Goal: Check status: Check status

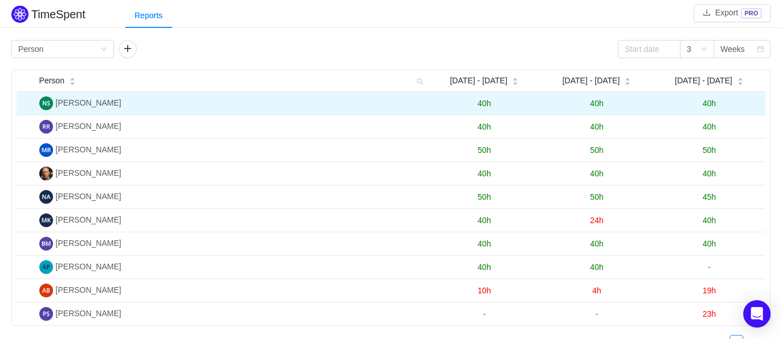
click at [709, 103] on span "40h" at bounding box center [709, 103] width 13 height 9
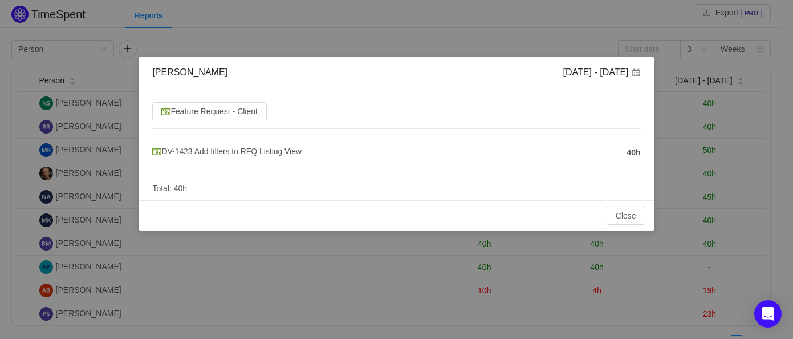
click at [580, 263] on div "[PERSON_NAME] [DATE] - [DATE] Feature Request - Client DV-1423 Add filters to R…" at bounding box center [396, 169] width 793 height 339
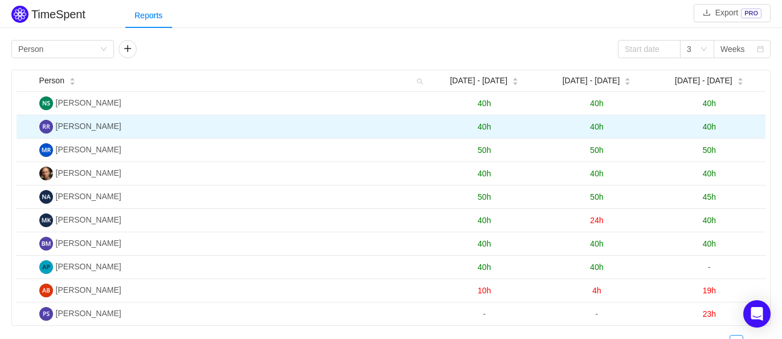
click at [706, 122] on span "40h" at bounding box center [709, 126] width 13 height 9
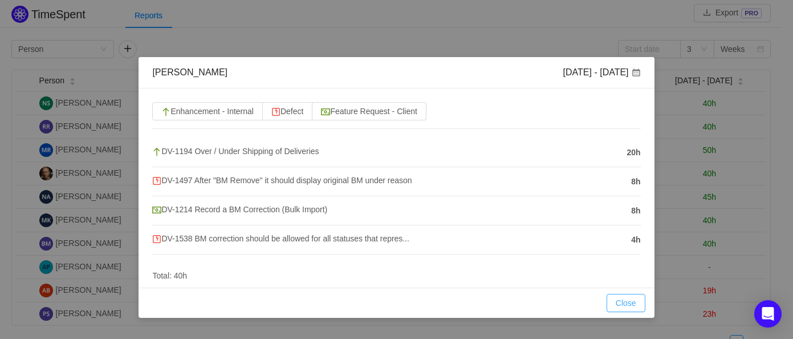
click at [611, 312] on div "Close OK" at bounding box center [396, 302] width 515 height 30
click at [624, 302] on button "Close" at bounding box center [626, 303] width 39 height 18
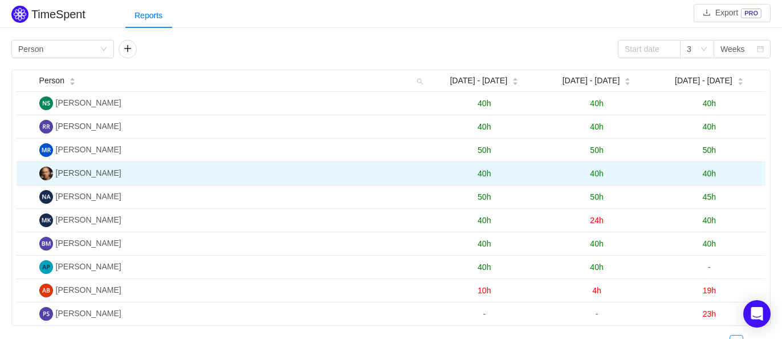
click at [705, 169] on span "40h" at bounding box center [709, 173] width 13 height 9
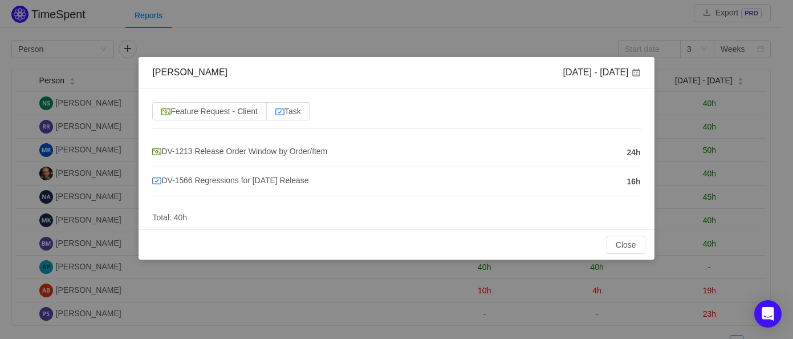
click at [571, 238] on div "Close OK" at bounding box center [396, 244] width 497 height 18
click at [616, 243] on button "Close" at bounding box center [626, 244] width 39 height 18
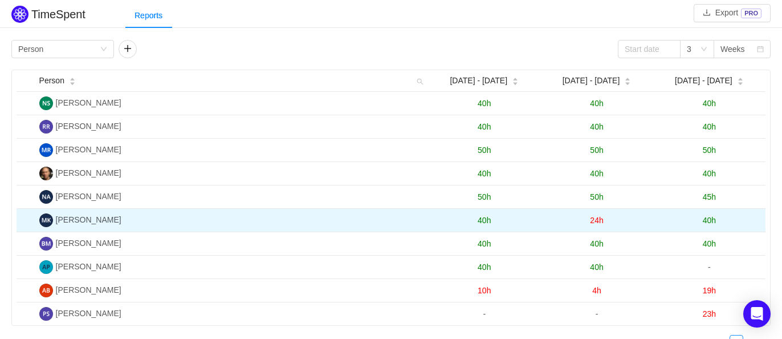
click at [710, 217] on span "40h" at bounding box center [709, 219] width 13 height 9
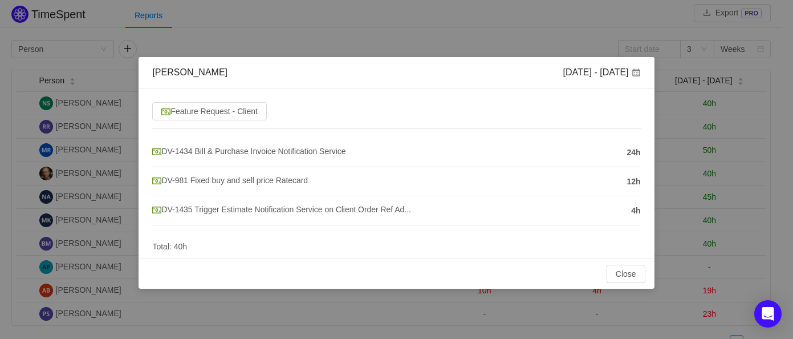
click at [613, 221] on li "DV-1435 Trigger Estimate Notification Service on Client Order Ref Ad... 4h" at bounding box center [396, 210] width 488 height 29
click at [619, 267] on button "Close" at bounding box center [626, 273] width 39 height 18
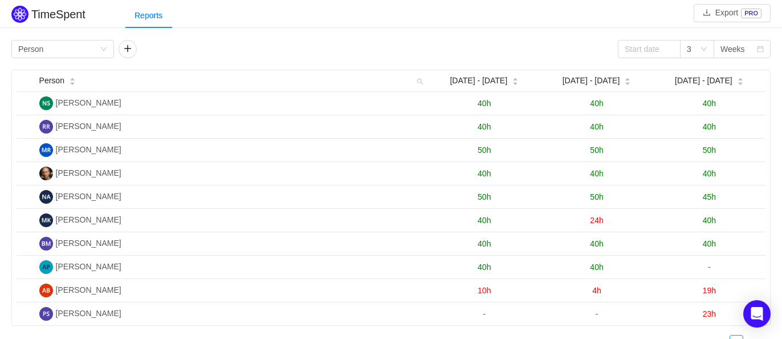
scroll to position [1, 0]
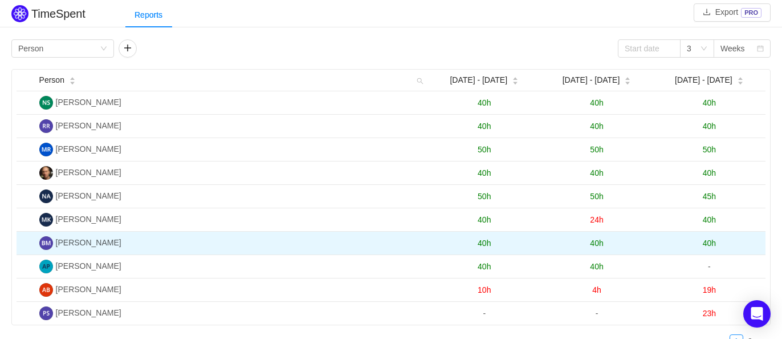
click at [711, 240] on span "40h" at bounding box center [709, 242] width 13 height 9
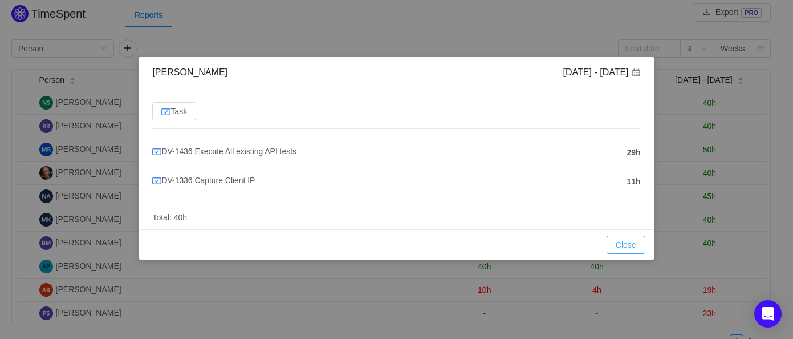
click at [627, 244] on button "Close" at bounding box center [626, 244] width 39 height 18
